Goal: Information Seeking & Learning: Learn about a topic

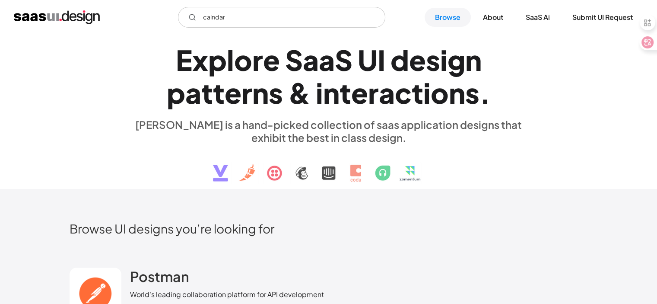
click at [215, 17] on input "calndar" at bounding box center [281, 17] width 207 height 21
type input "calendar"
click at [544, 24] on link "SaaS Ai" at bounding box center [537, 17] width 45 height 19
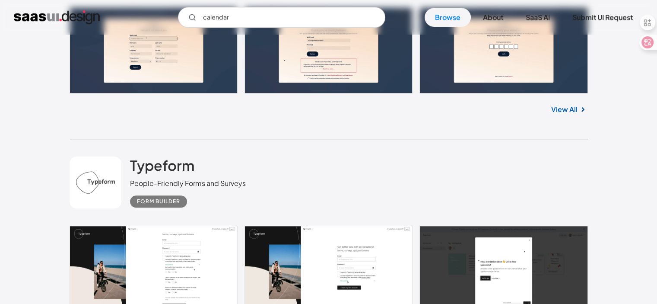
scroll to position [792, 0]
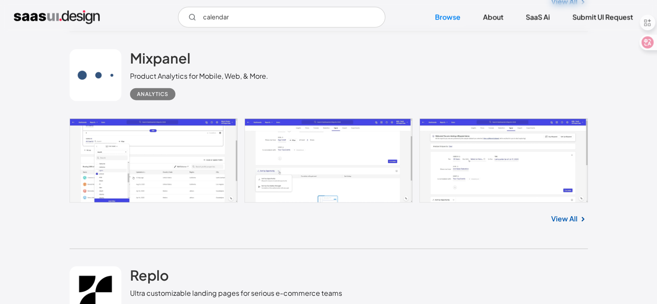
scroll to position [2231, 0]
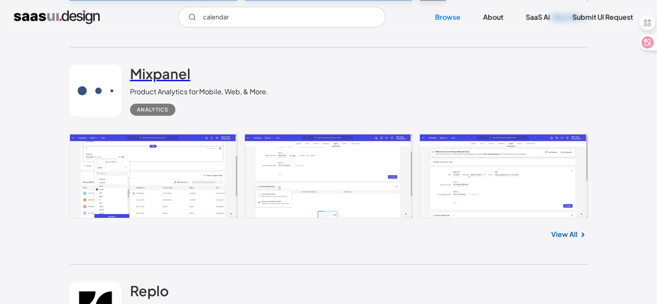
click at [153, 72] on h2 "Mixpanel" at bounding box center [160, 73] width 60 height 17
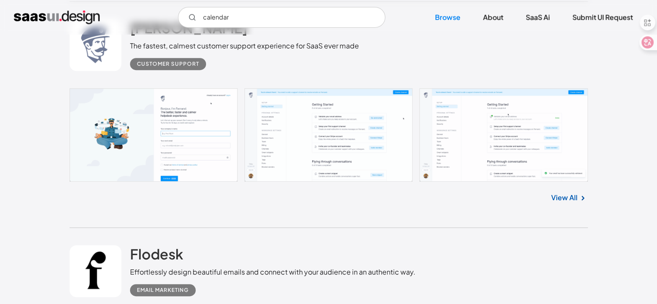
scroll to position [3671, 0]
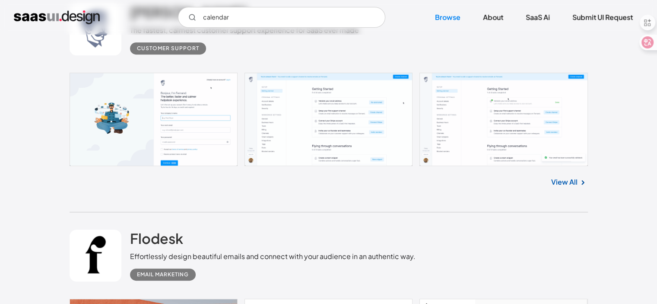
click at [301, 141] on link at bounding box center [329, 119] width 518 height 93
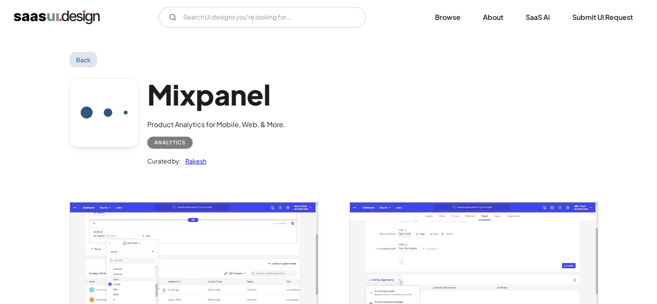
scroll to position [72, 0]
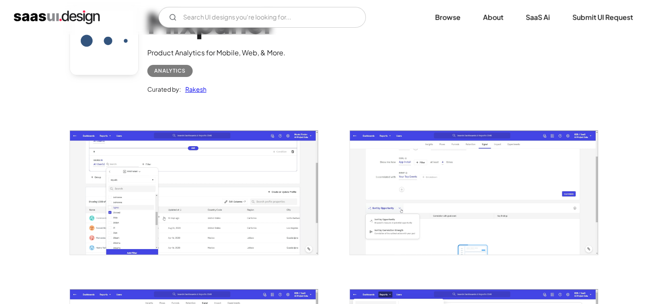
click at [229, 205] on img "open lightbox" at bounding box center [194, 192] width 248 height 124
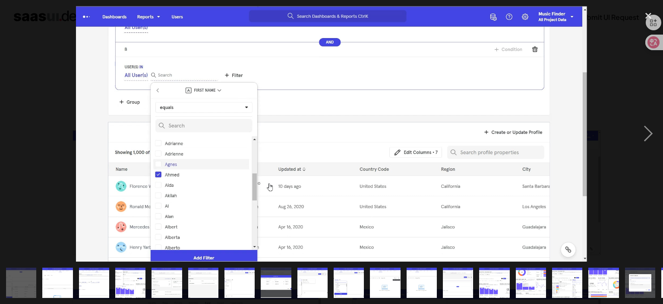
click at [130, 279] on img "show item 4 of 20" at bounding box center [130, 282] width 61 height 30
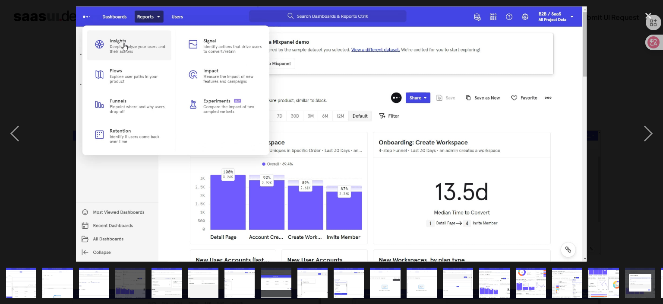
click at [100, 282] on img "show item 3 of 20" at bounding box center [93, 282] width 61 height 30
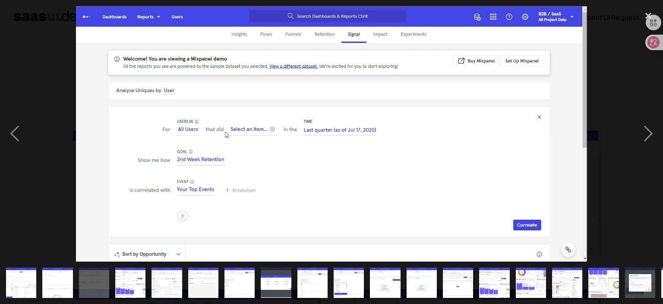
click at [63, 284] on img "show item 2 of 20" at bounding box center [57, 282] width 61 height 30
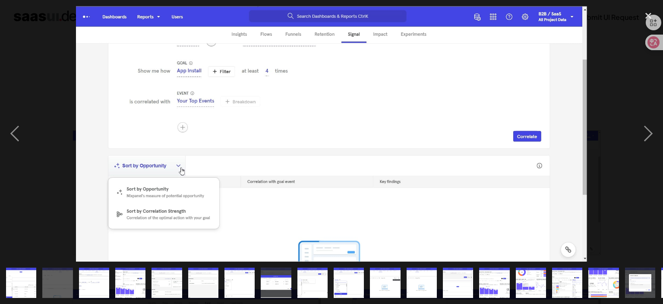
click at [345, 275] on img "show item 10 of 20" at bounding box center [349, 282] width 61 height 30
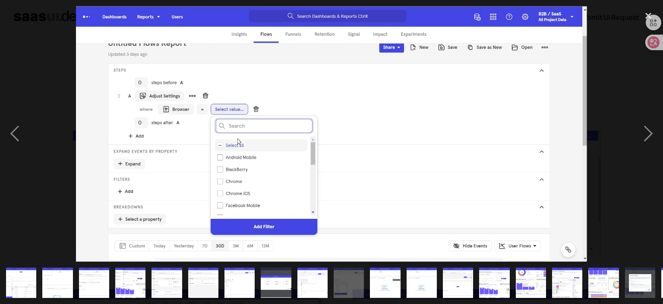
click at [529, 277] on img "show item 15 of 20" at bounding box center [531, 282] width 61 height 30
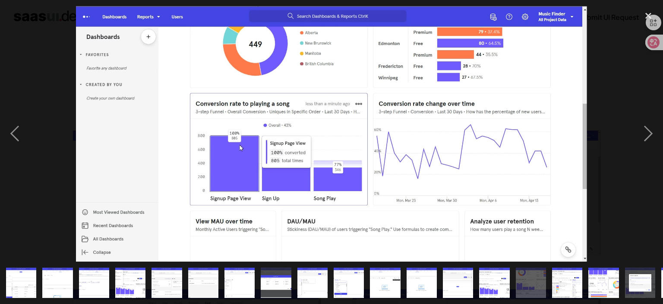
click at [595, 279] on img "show item 17 of 20" at bounding box center [604, 282] width 61 height 30
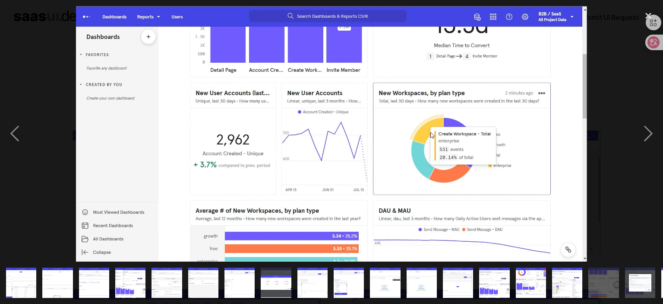
click at [634, 274] on img "show item 18 of 20" at bounding box center [640, 282] width 61 height 30
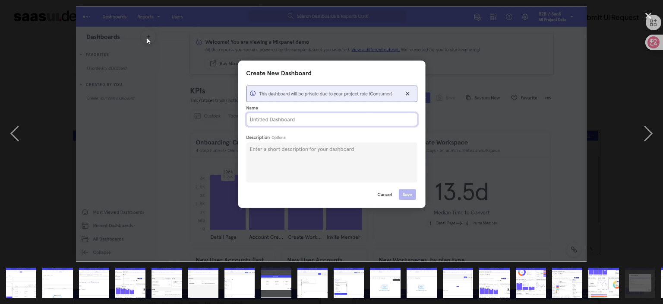
click at [453, 278] on img "show item 13 of 20" at bounding box center [458, 282] width 61 height 30
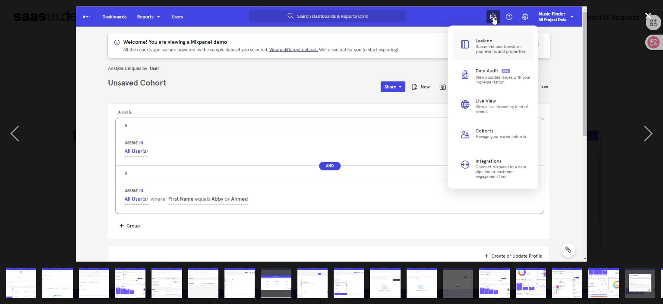
click at [643, 11] on div "close lightbox" at bounding box center [648, 15] width 29 height 19
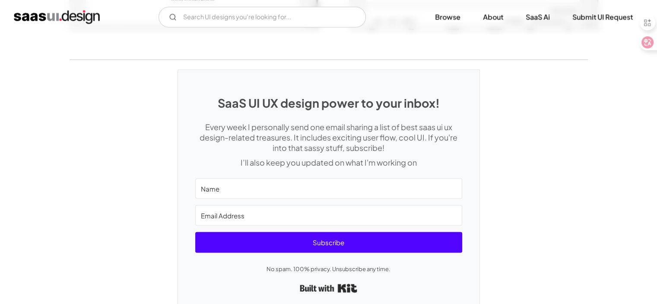
scroll to position [1758, 0]
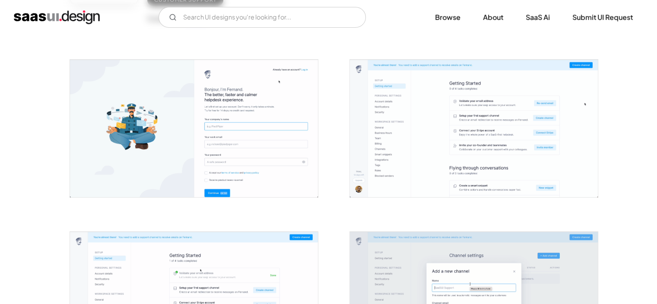
scroll to position [144, 0]
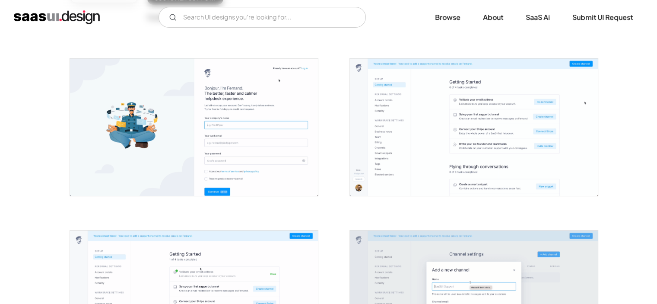
click at [420, 131] on img "open lightbox" at bounding box center [474, 126] width 248 height 137
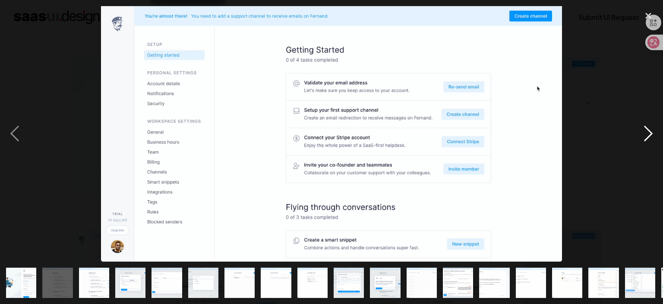
click at [655, 133] on div "next image" at bounding box center [648, 133] width 29 height 255
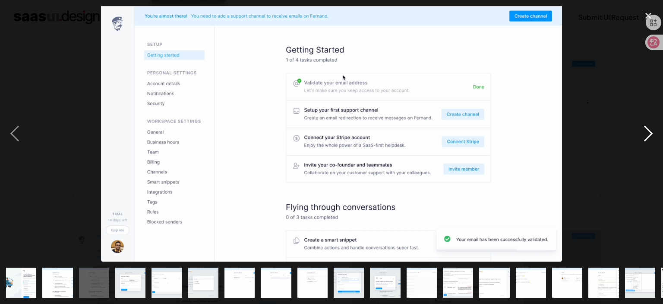
click at [655, 133] on div "next image" at bounding box center [648, 133] width 29 height 255
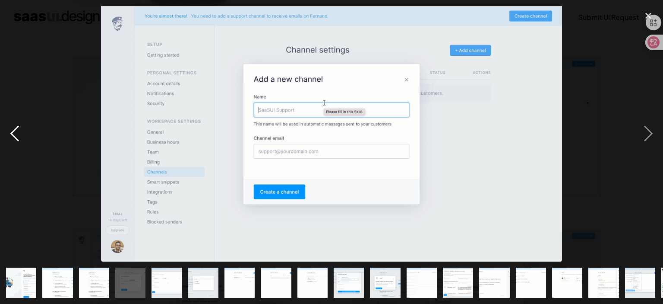
click at [24, 174] on div "previous image" at bounding box center [14, 133] width 29 height 255
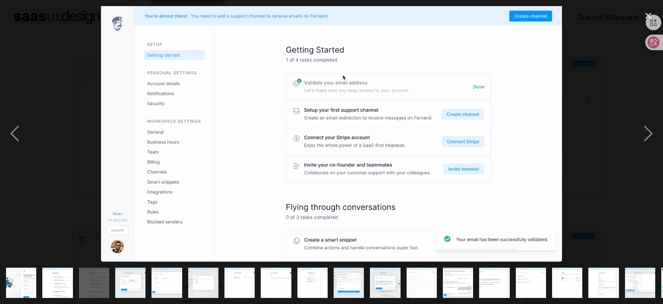
click at [50, 151] on div at bounding box center [331, 133] width 663 height 255
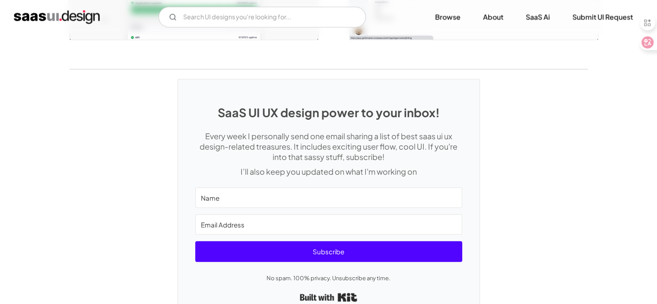
scroll to position [1893, 0]
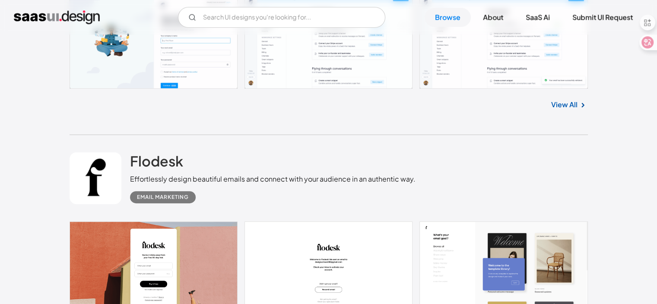
scroll to position [3843, 0]
